Goal: Communication & Community: Participate in discussion

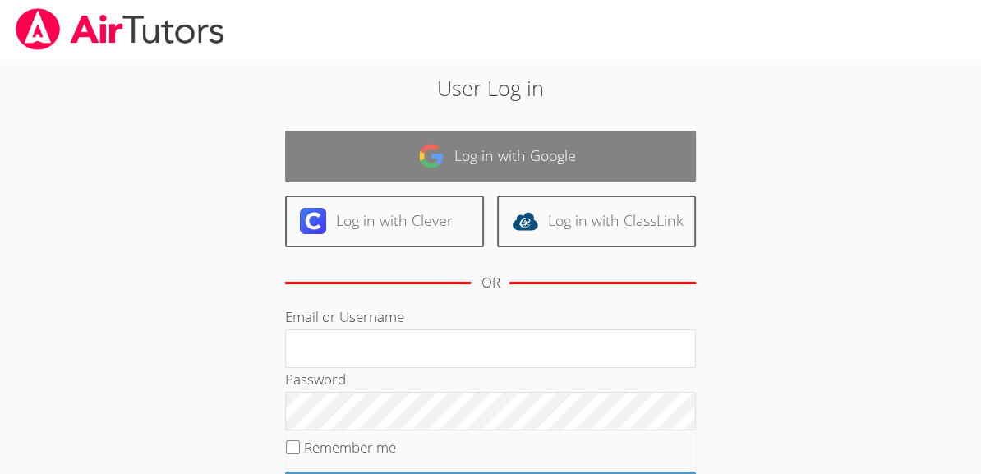
click at [475, 157] on link "Log in with Google" at bounding box center [490, 157] width 411 height 52
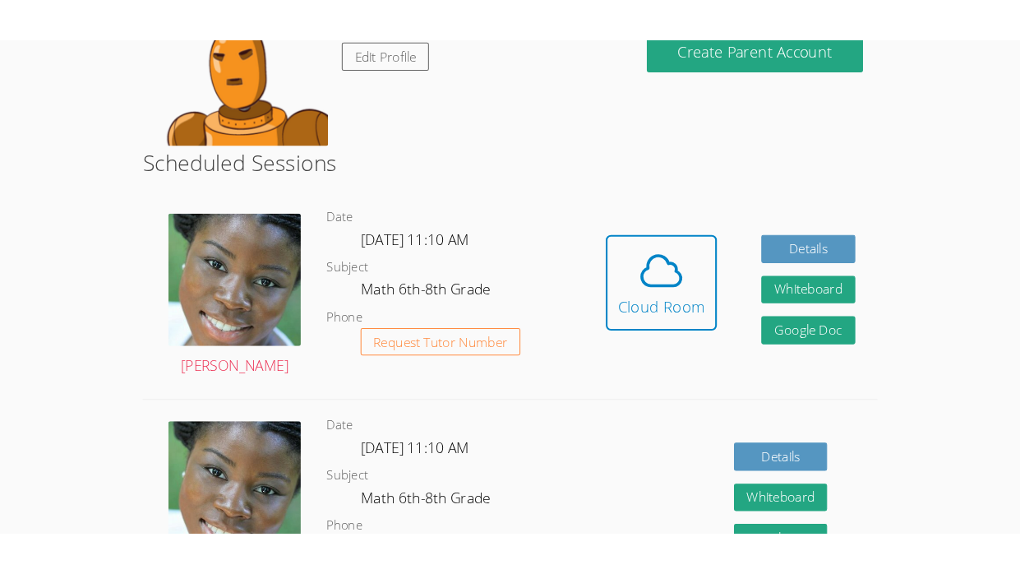
scroll to position [229, 0]
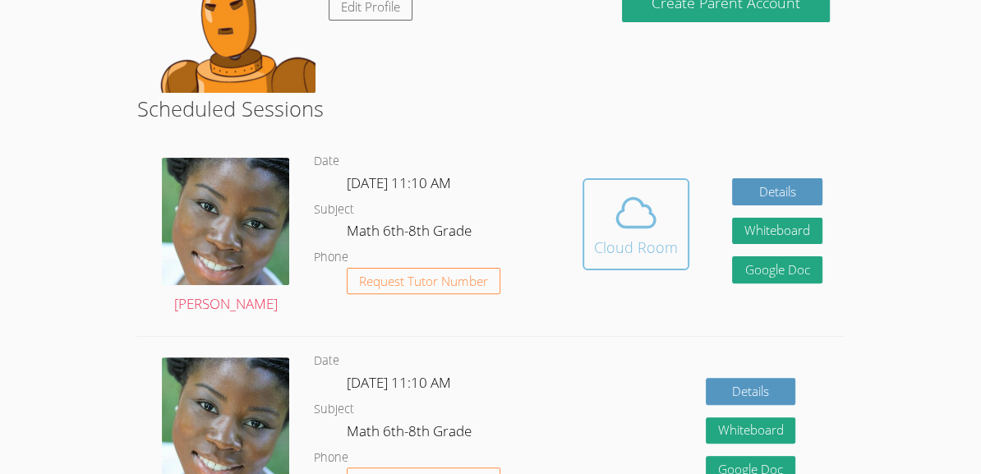
click at [653, 239] on div "Cloud Room" at bounding box center [636, 247] width 84 height 23
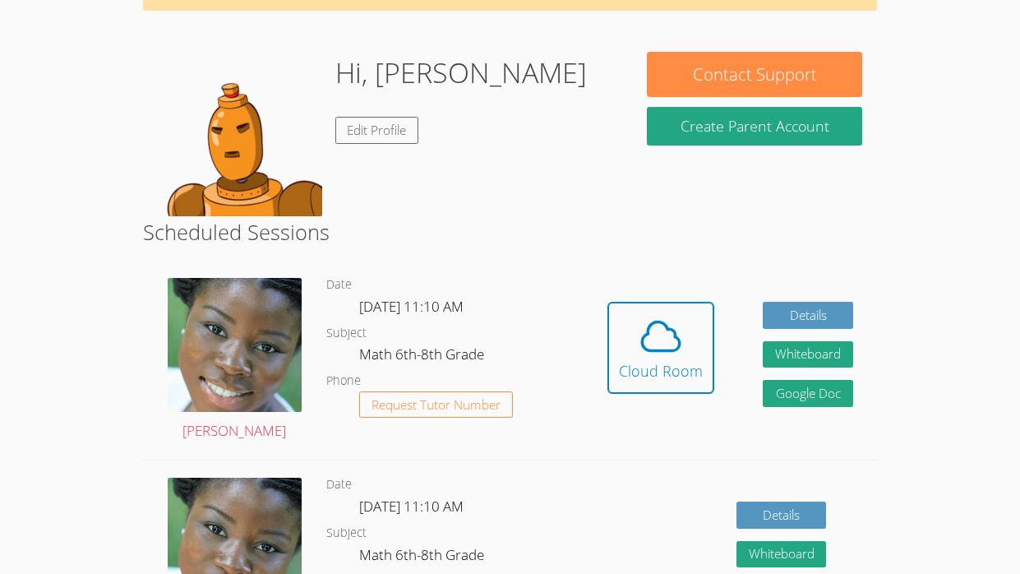
scroll to position [0, 0]
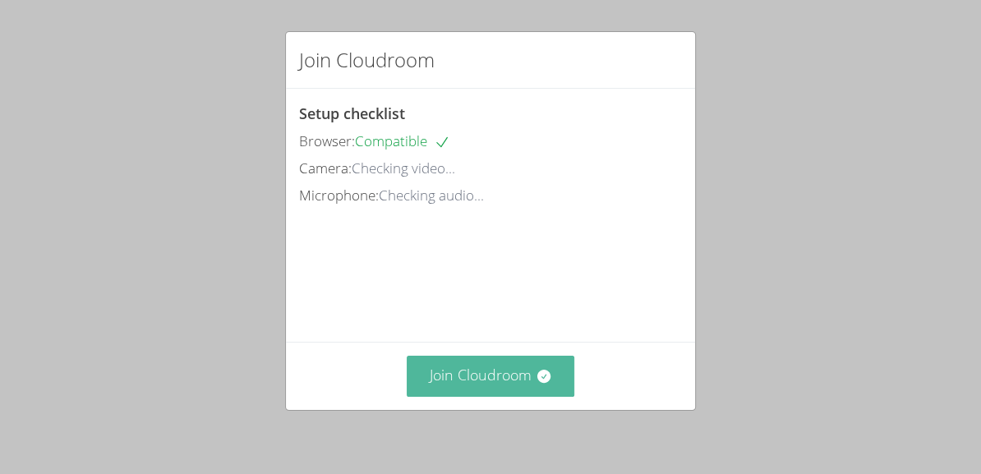
click at [478, 373] on button "Join Cloudroom" at bounding box center [491, 376] width 168 height 40
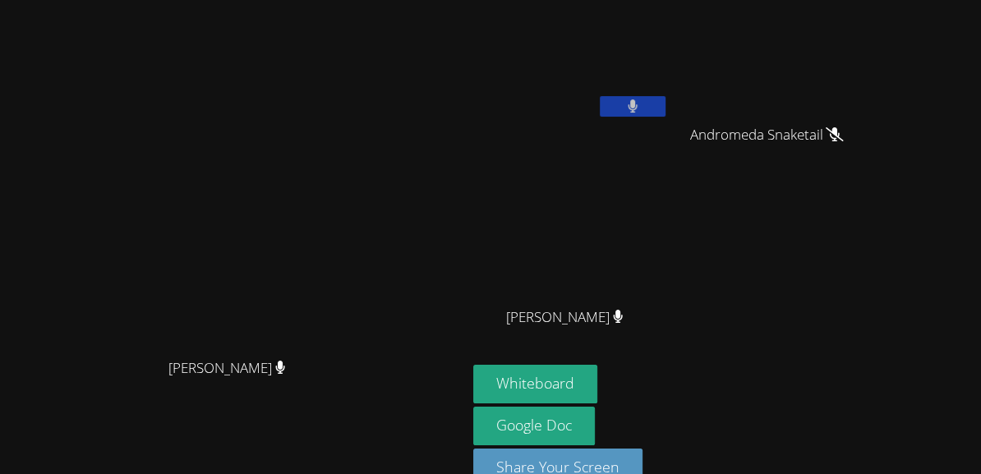
click at [666, 114] on button at bounding box center [633, 106] width 66 height 21
click at [597, 379] on button "Whiteboard" at bounding box center [535, 384] width 124 height 39
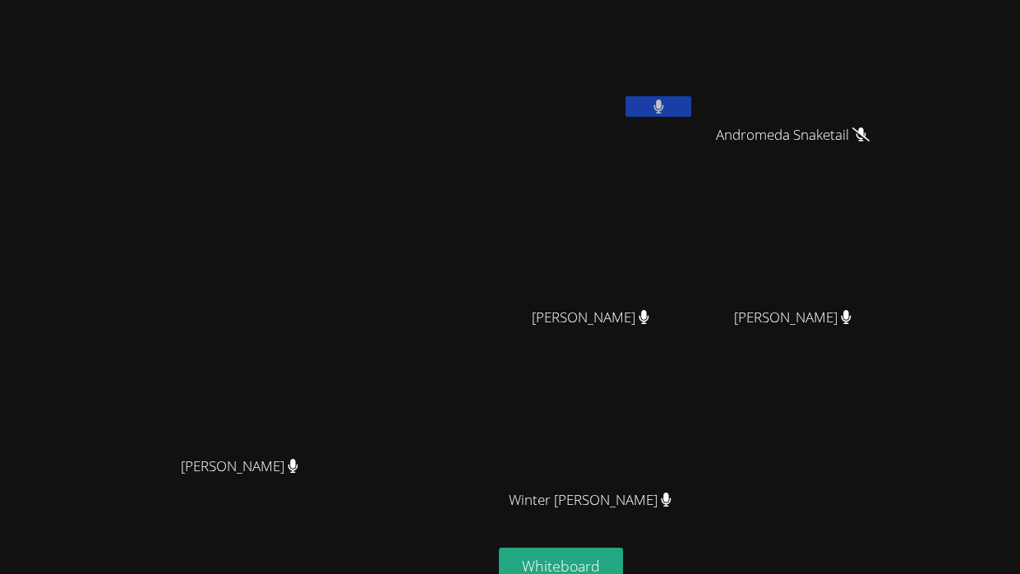
click at [691, 109] on button at bounding box center [658, 106] width 66 height 21
click at [691, 107] on button at bounding box center [658, 106] width 66 height 21
click at [691, 105] on button at bounding box center [658, 106] width 66 height 21
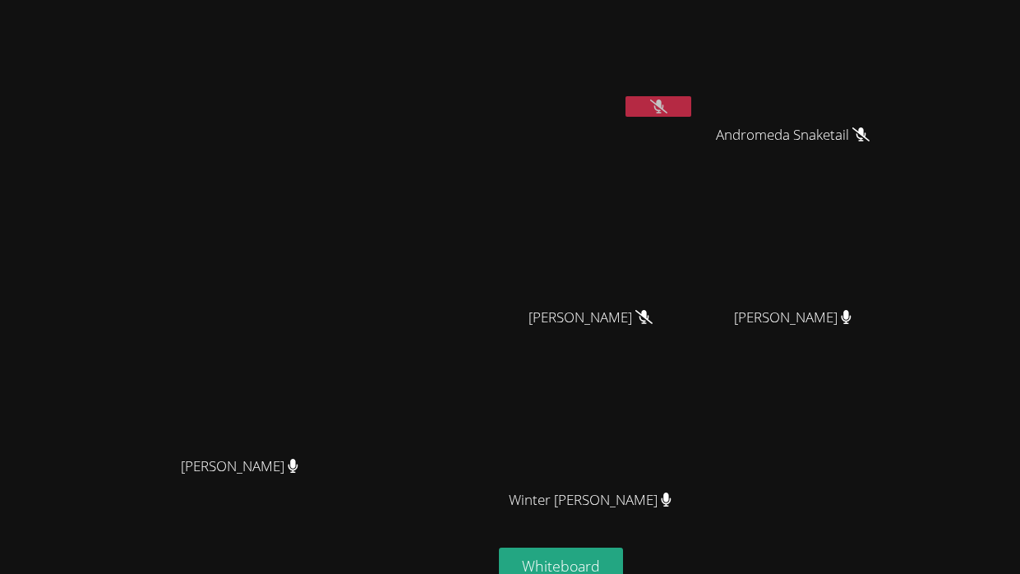
click at [691, 105] on button at bounding box center [658, 106] width 66 height 21
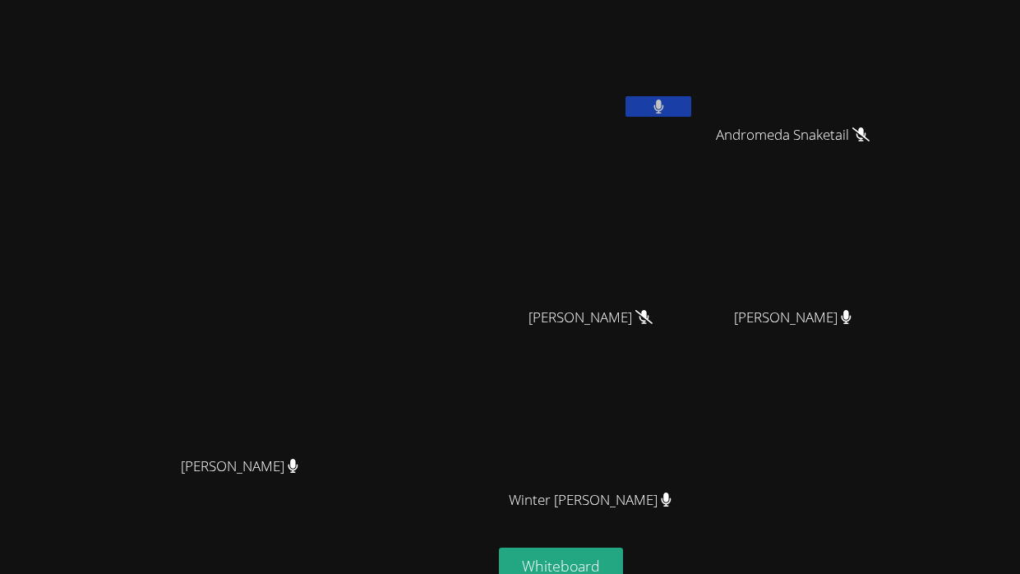
click at [691, 105] on button at bounding box center [658, 106] width 66 height 21
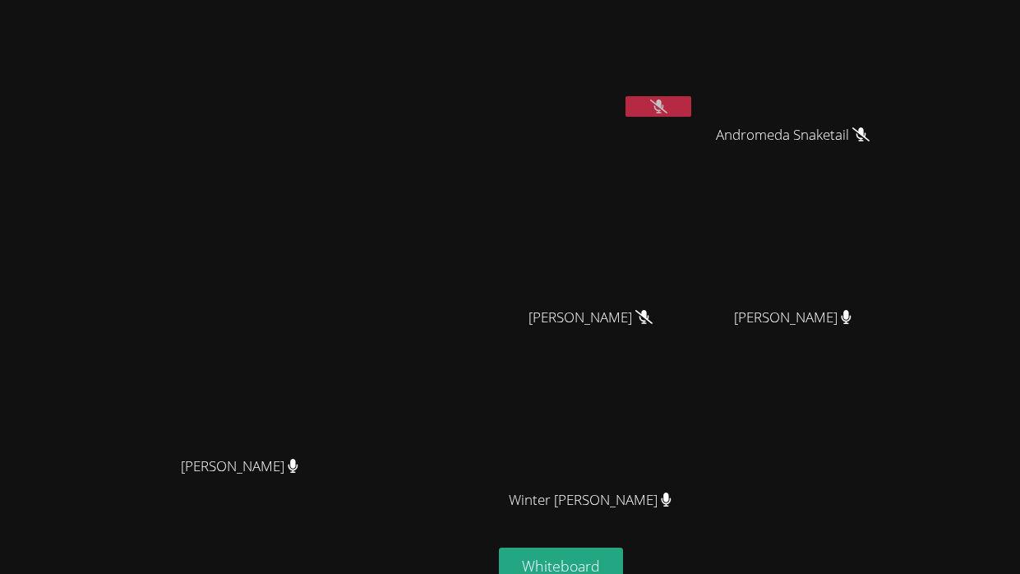
click at [691, 105] on button at bounding box center [658, 106] width 66 height 21
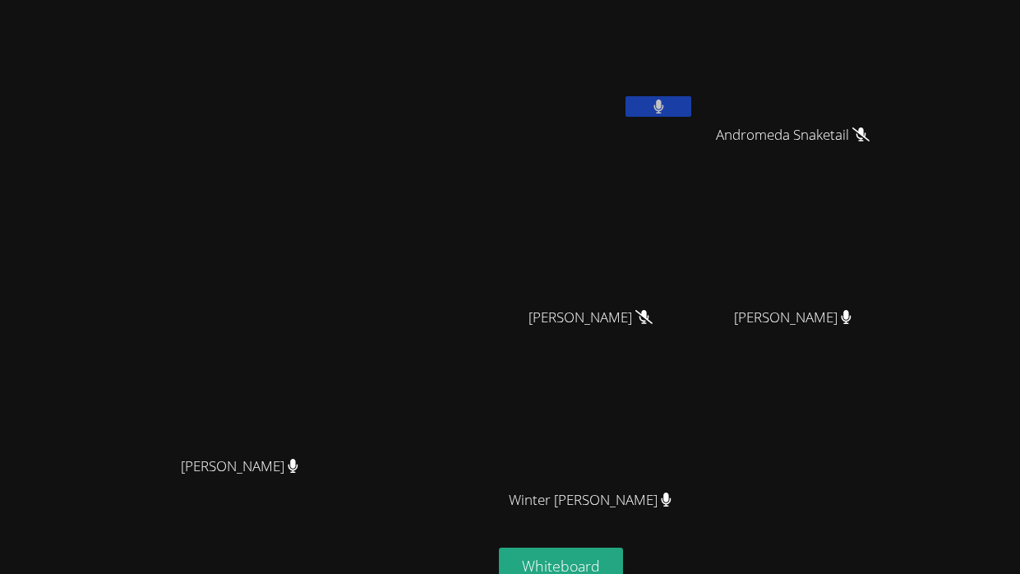
click at [691, 105] on button at bounding box center [658, 106] width 66 height 21
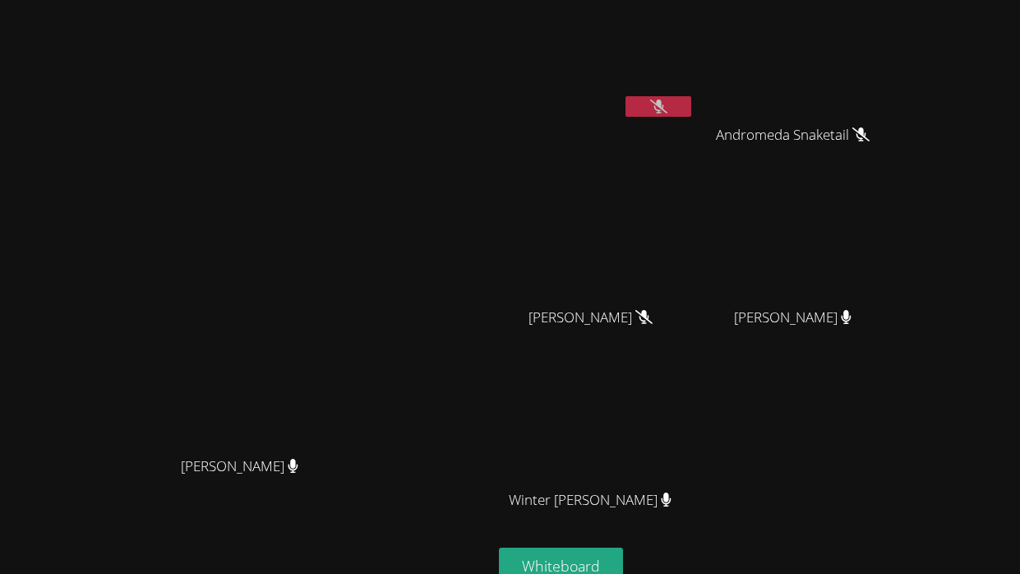
click at [691, 105] on button at bounding box center [658, 106] width 66 height 21
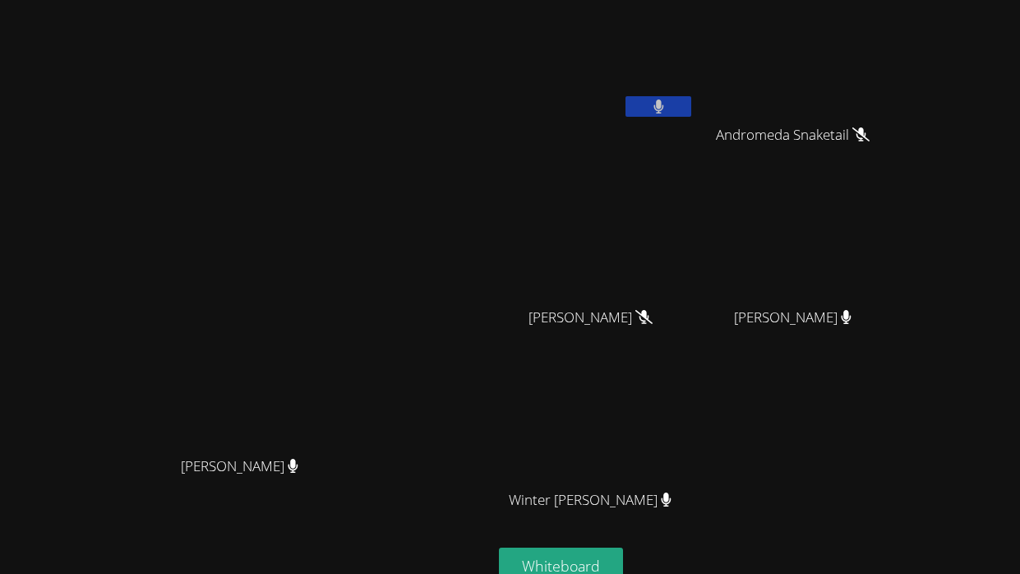
click at [691, 105] on button at bounding box center [658, 106] width 66 height 21
click at [691, 111] on button at bounding box center [658, 106] width 66 height 21
click at [663, 108] on icon at bounding box center [658, 106] width 10 height 14
